Goal: Browse casually

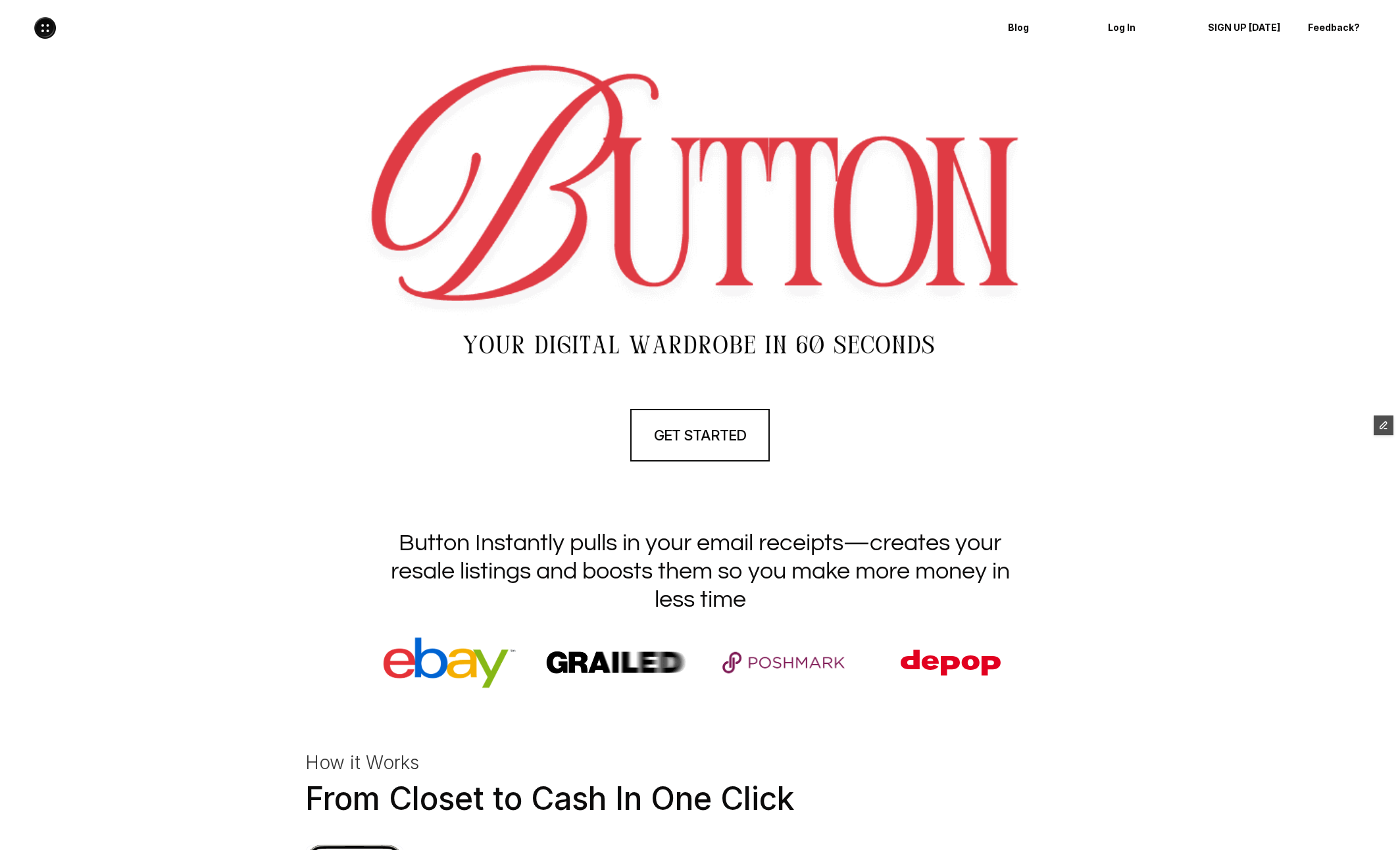
scroll to position [524, 0]
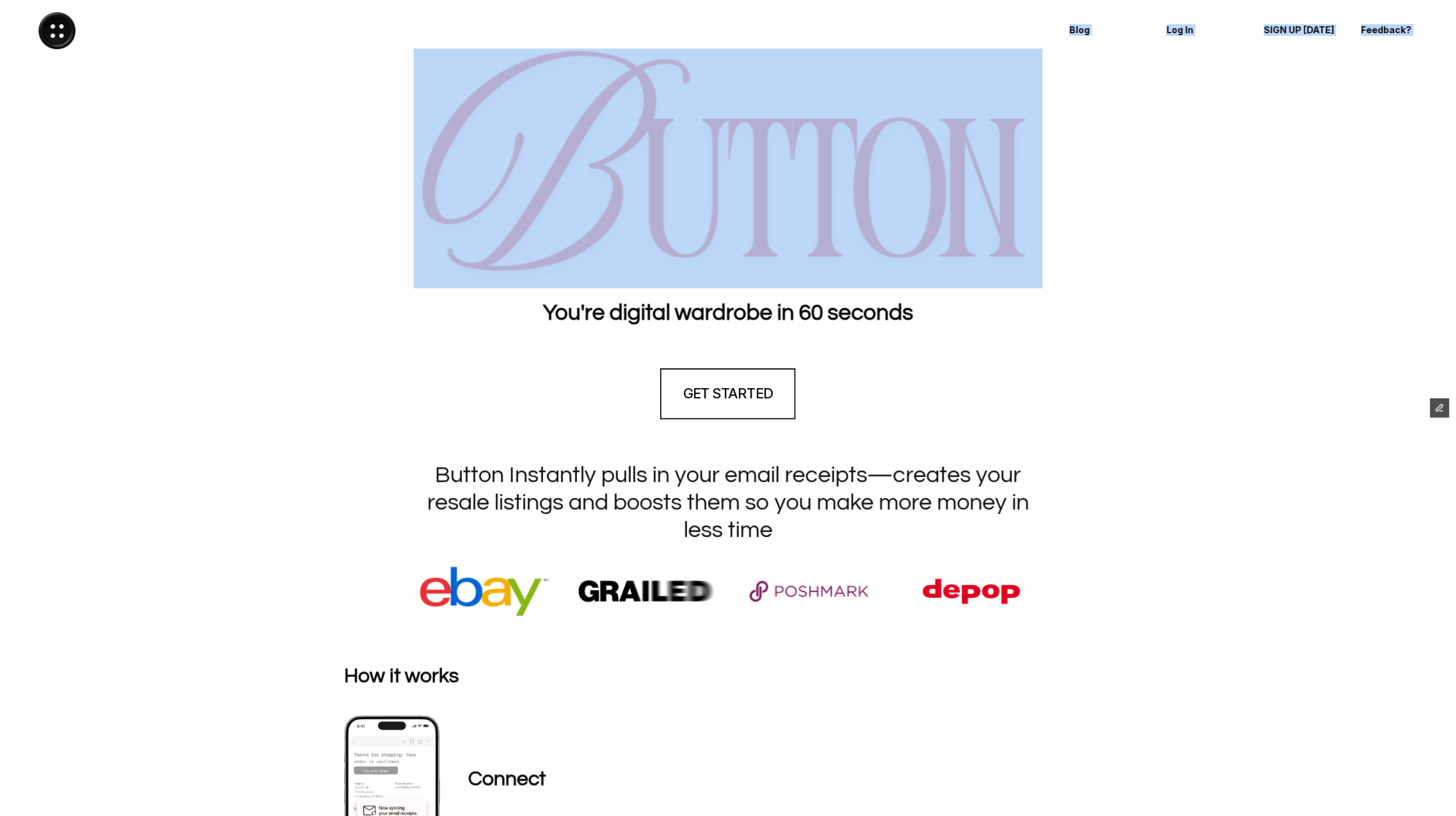
drag, startPoint x: 35, startPoint y: 10, endPoint x: 989, endPoint y: 235, distance: 980.2
